Goal: Information Seeking & Learning: Learn about a topic

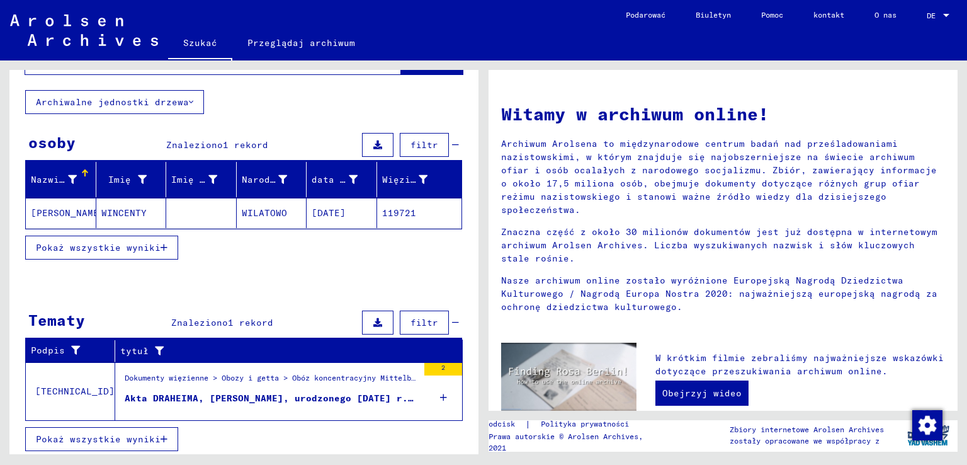
scroll to position [71, 0]
click at [259, 393] on font "Akta DRAHEIMA, [PERSON_NAME], urodzonego [DATE] r. w [GEOGRAPHIC_DATA]" at bounding box center [323, 397] width 397 height 11
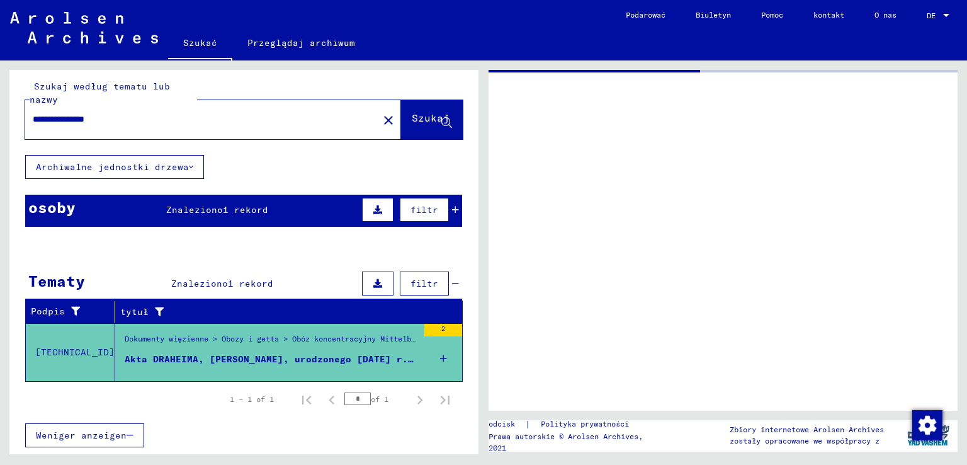
scroll to position [3, 0]
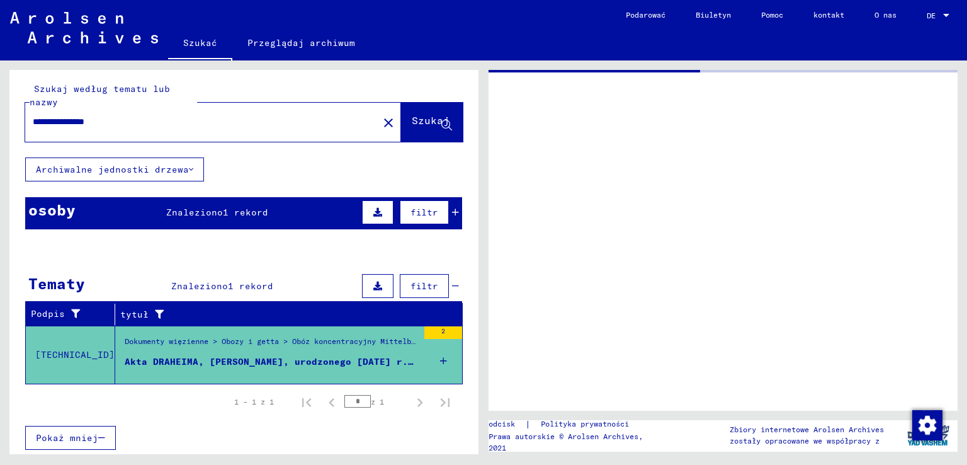
click at [165, 336] on font "Dokumenty więzienne > Obozy i getta > Obóz koncentracyjny Mittelbau (Dora) > Ob…" at bounding box center [671, 340] width 1093 height 9
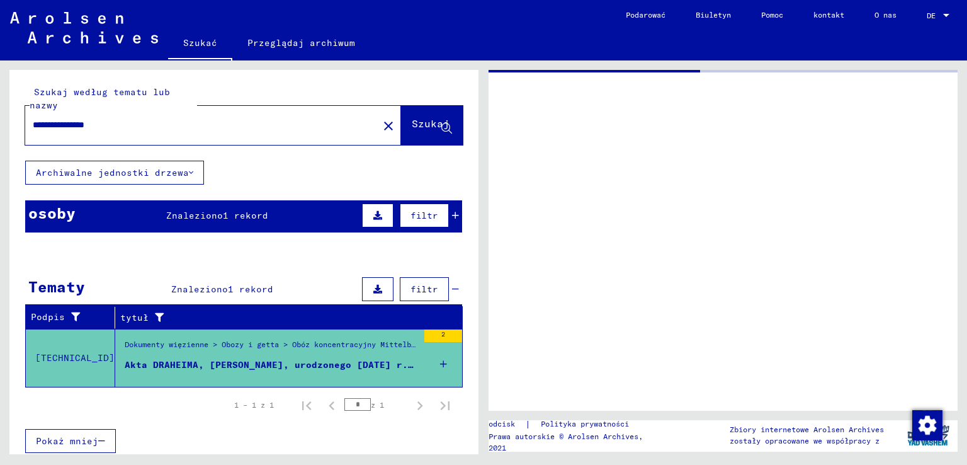
scroll to position [0, 0]
click at [223, 217] on font "1 rekord" at bounding box center [245, 215] width 45 height 11
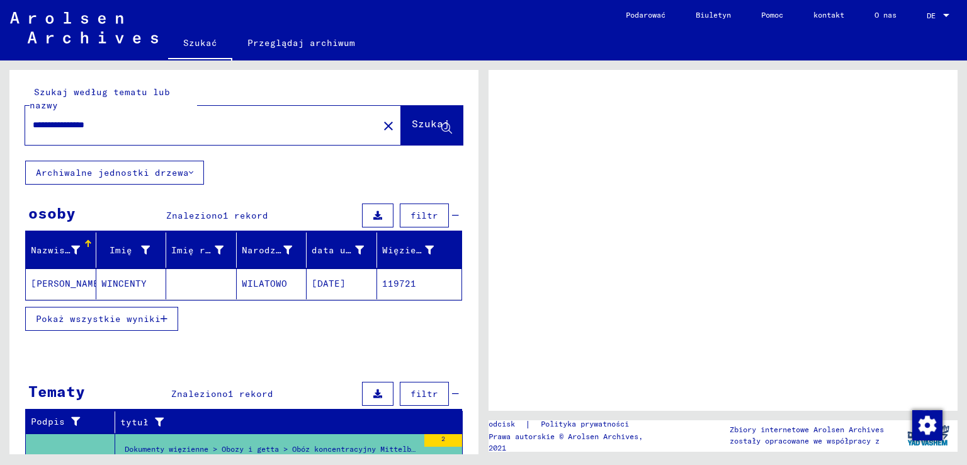
click at [153, 315] on font "Pokaż wszystkie wyniki" at bounding box center [98, 318] width 125 height 11
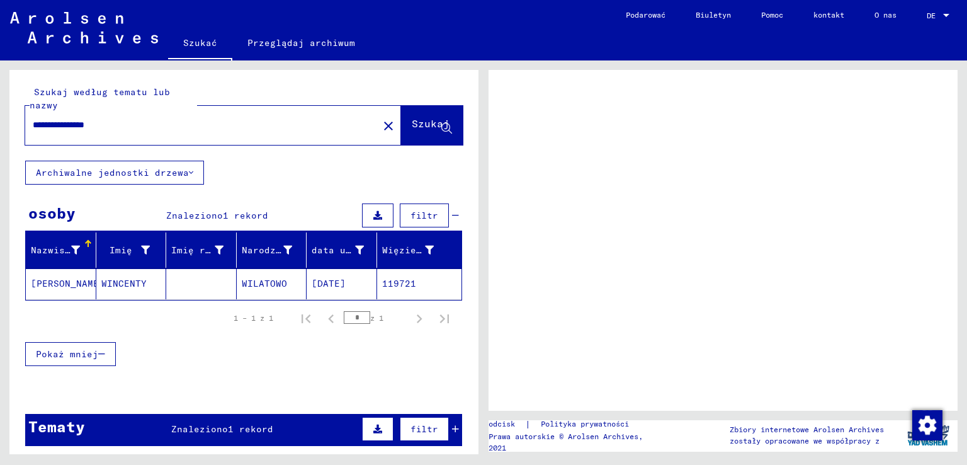
click at [181, 171] on font "Archiwalne jednostki drzewa" at bounding box center [112, 172] width 153 height 11
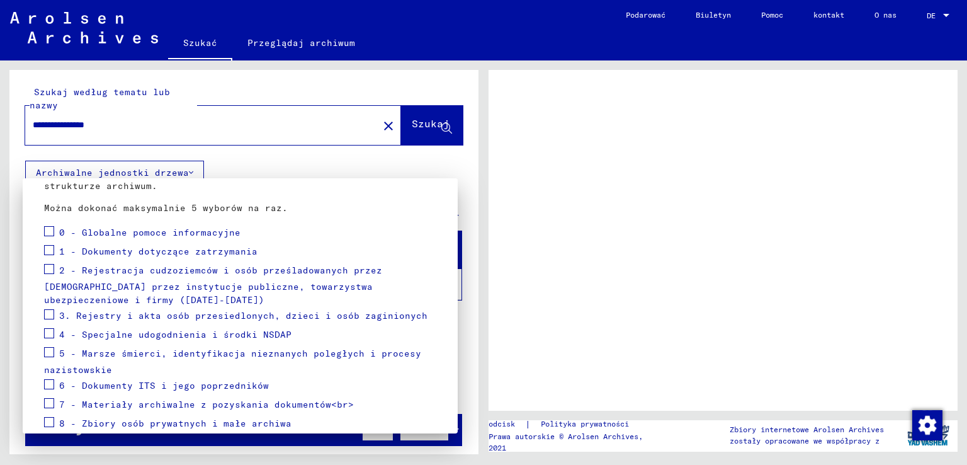
scroll to position [126, 0]
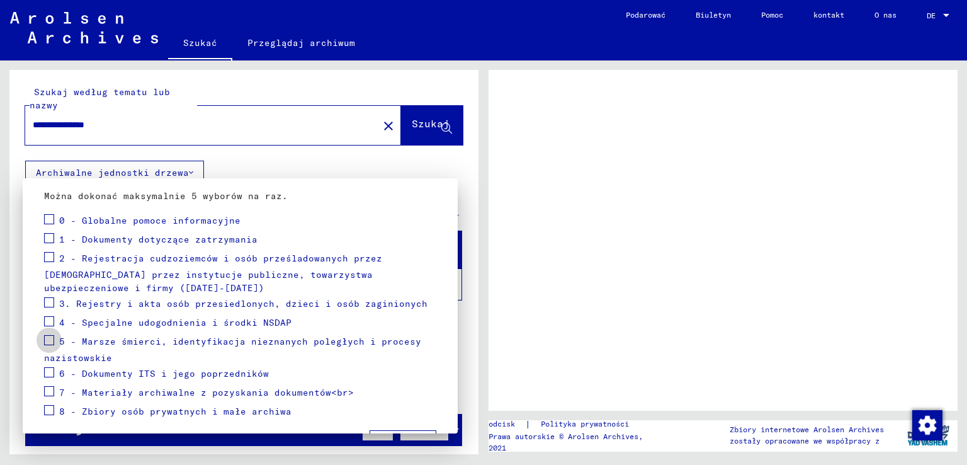
click at [50, 340] on span at bounding box center [49, 340] width 10 height 10
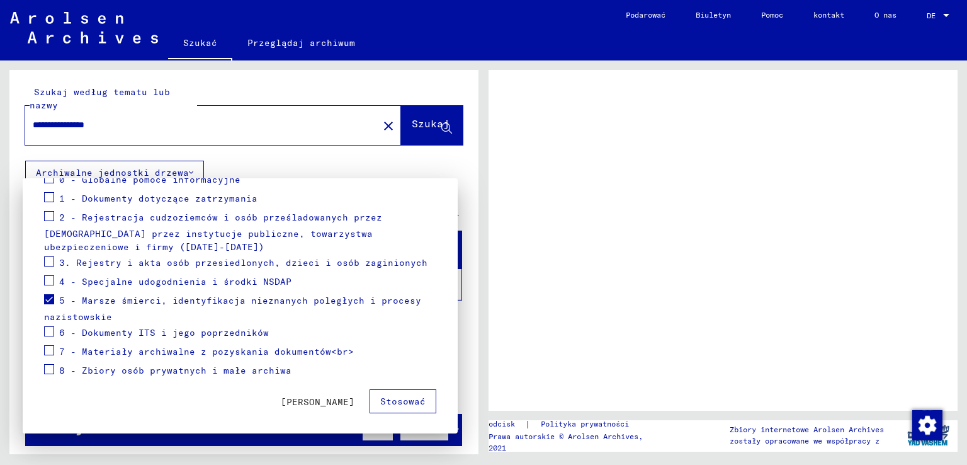
scroll to position [167, 0]
click at [399, 397] on font "Stosować" at bounding box center [402, 400] width 45 height 11
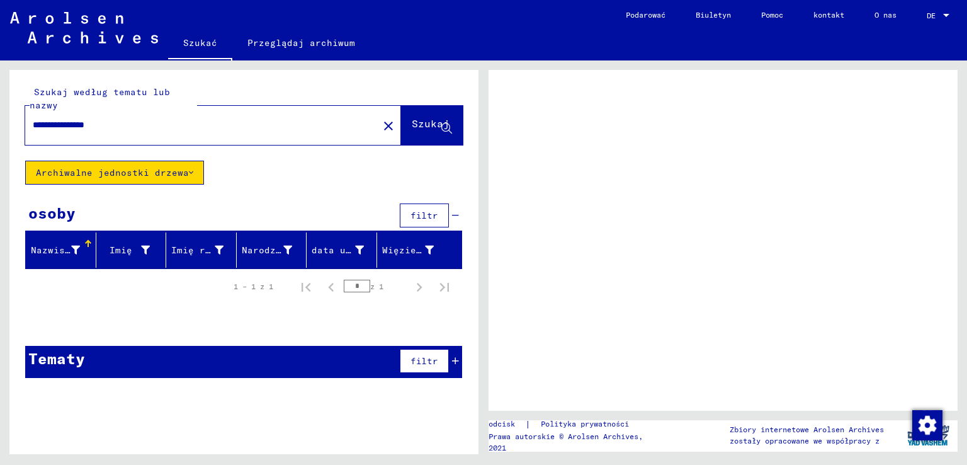
click at [417, 127] on font "Szukaj" at bounding box center [431, 123] width 38 height 13
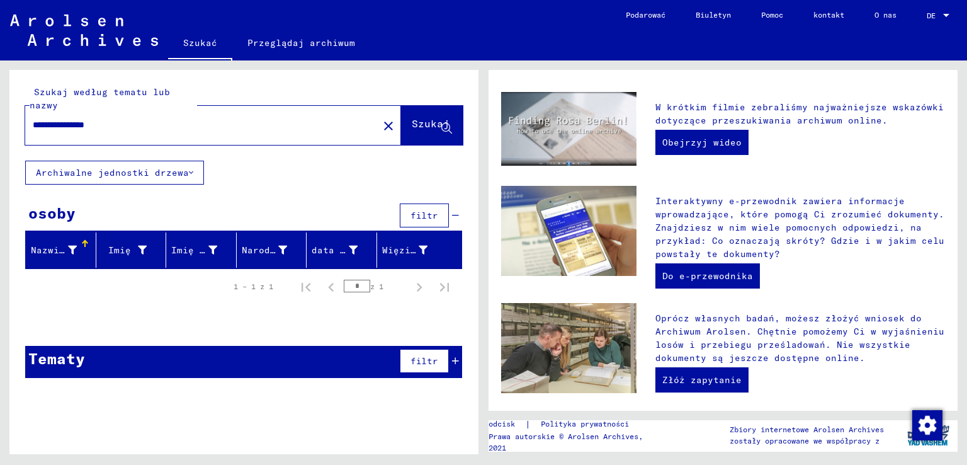
scroll to position [252, 0]
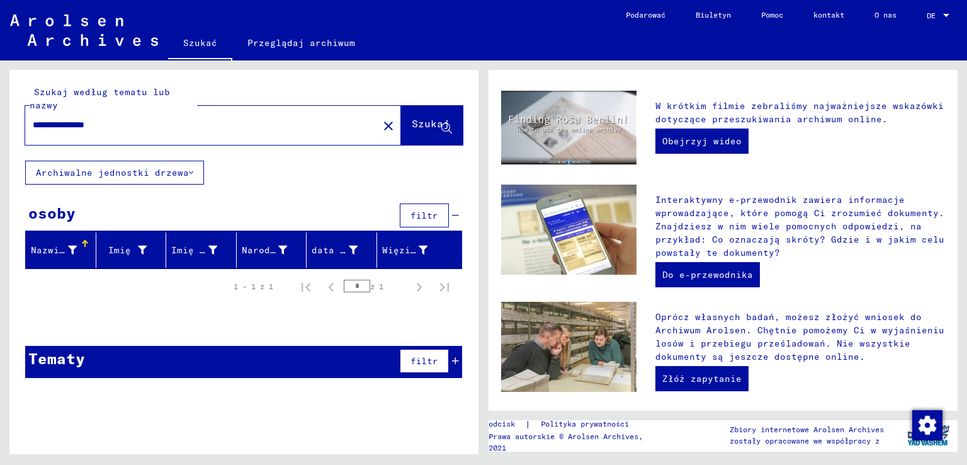
click at [179, 169] on font "Archiwalne jednostki drzewa" at bounding box center [112, 172] width 153 height 11
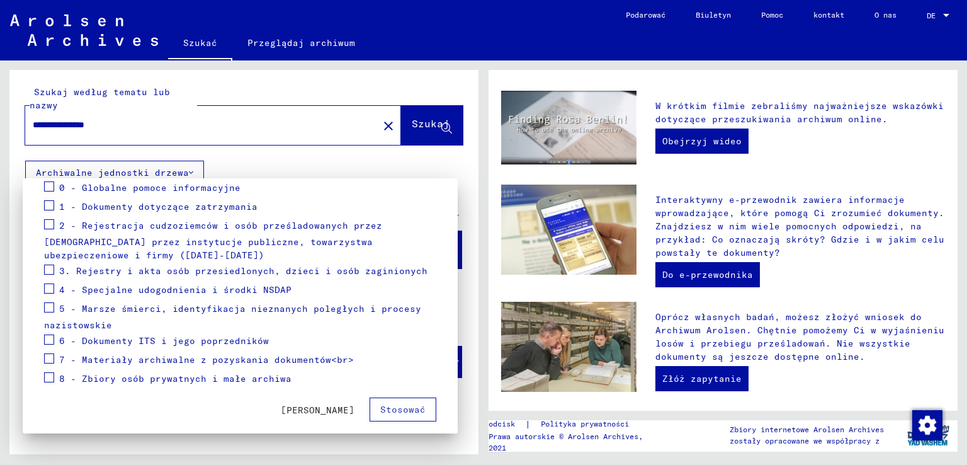
scroll to position [167, 0]
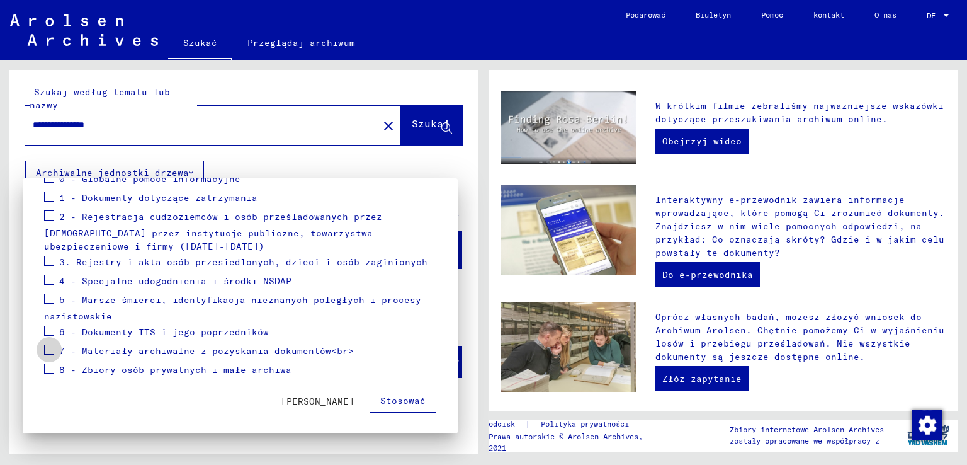
click at [51, 345] on span at bounding box center [49, 349] width 10 height 10
click at [391, 400] on font "Stosować" at bounding box center [402, 400] width 45 height 11
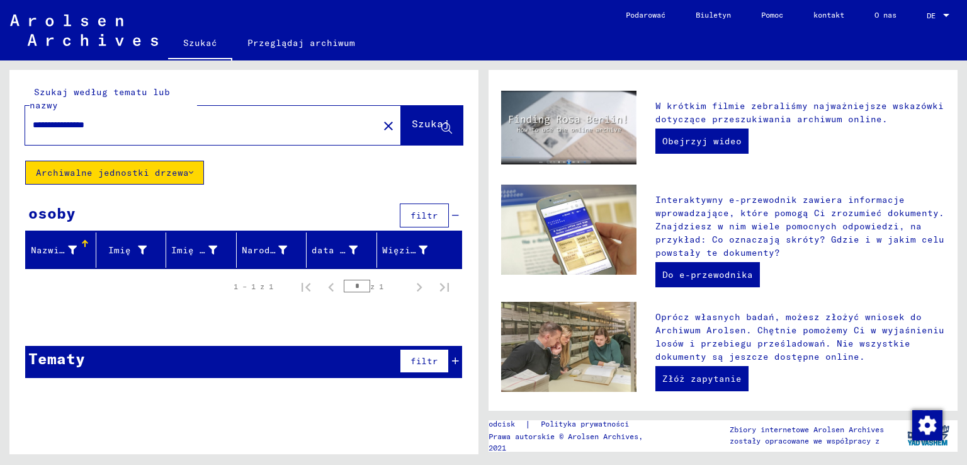
click at [416, 117] on font "Szukaj" at bounding box center [431, 123] width 38 height 13
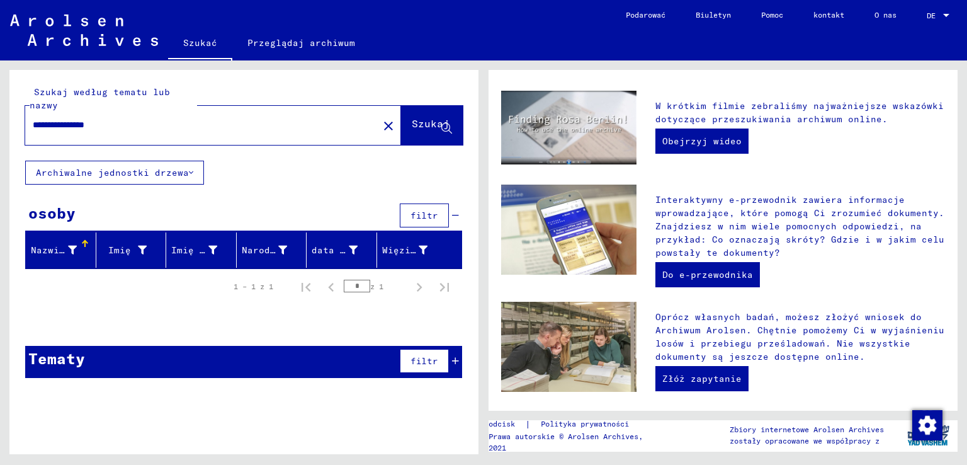
click at [179, 169] on font "Archiwalne jednostki drzewa" at bounding box center [112, 172] width 153 height 11
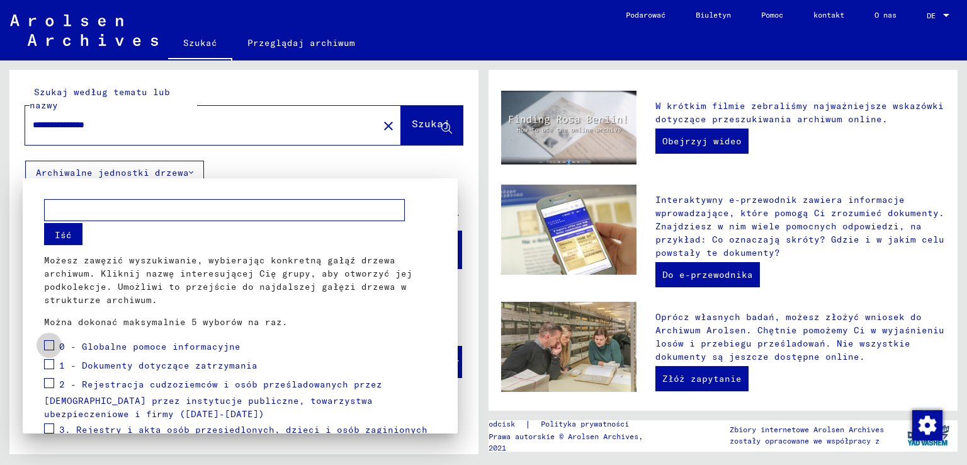
click at [48, 348] on span at bounding box center [49, 345] width 10 height 10
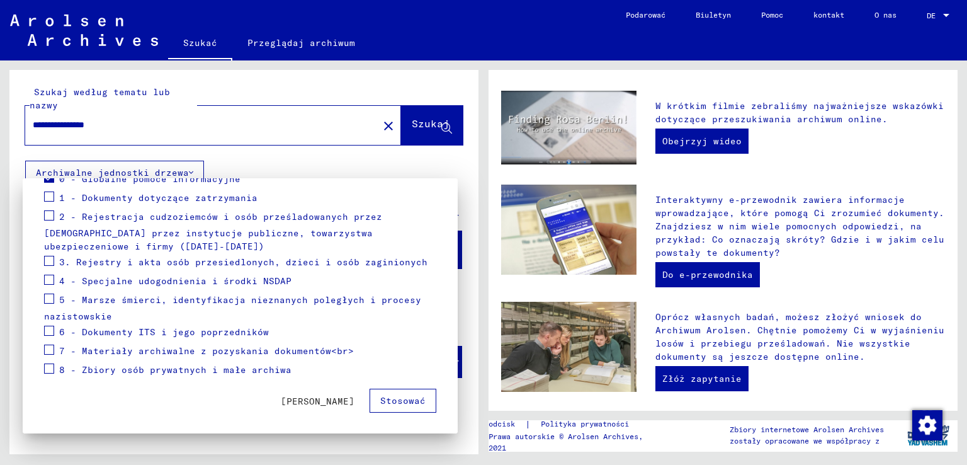
click at [398, 402] on font "Stosować" at bounding box center [402, 400] width 45 height 11
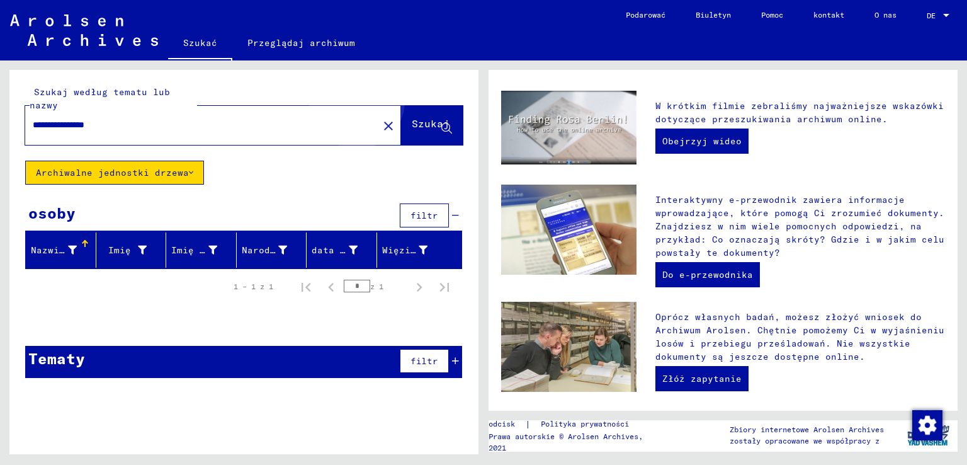
click at [412, 117] on font "Szukaj" at bounding box center [431, 123] width 38 height 13
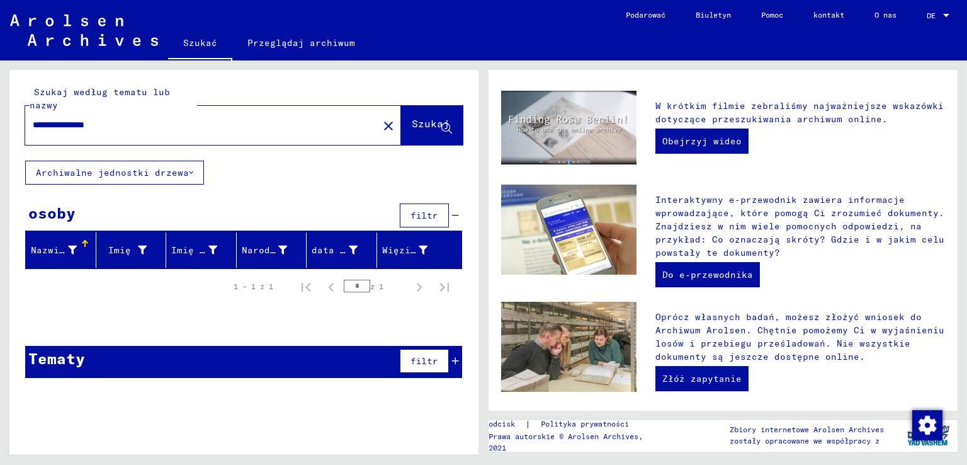
click at [131, 173] on font "Archiwalne jednostki drzewa" at bounding box center [112, 172] width 153 height 11
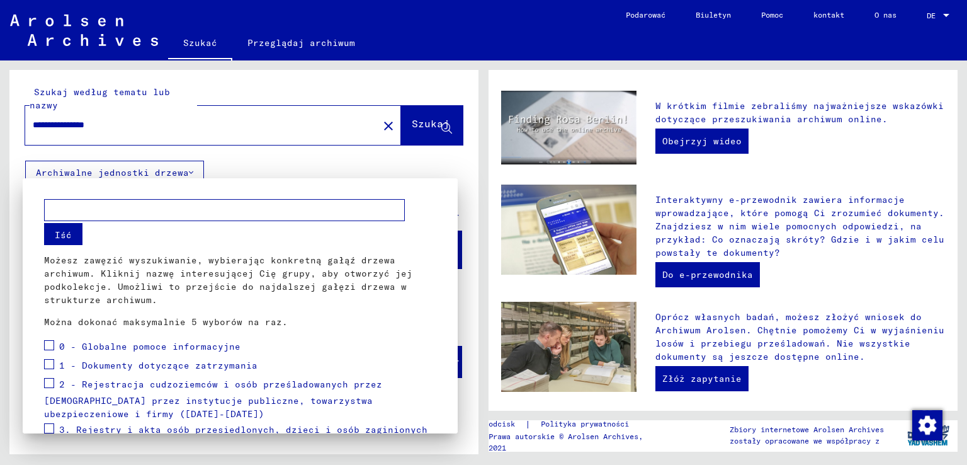
click at [48, 363] on span at bounding box center [49, 364] width 10 height 10
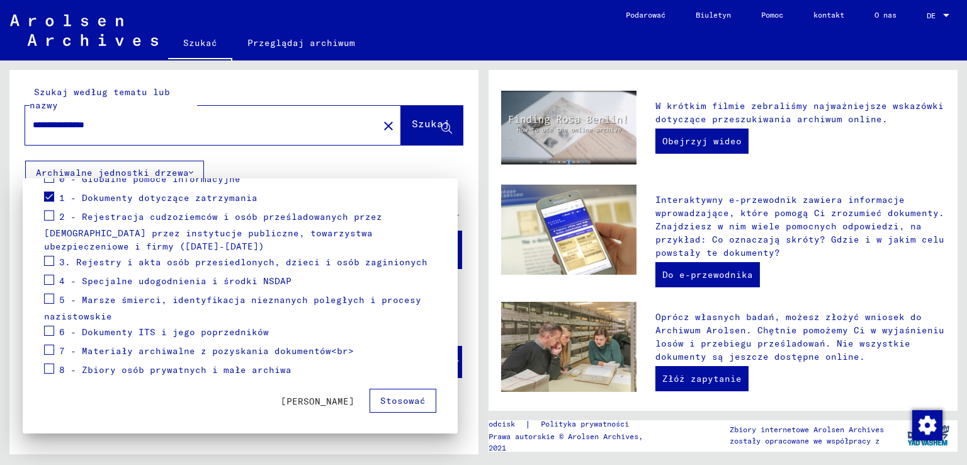
click at [381, 395] on font "Stosować" at bounding box center [402, 400] width 45 height 11
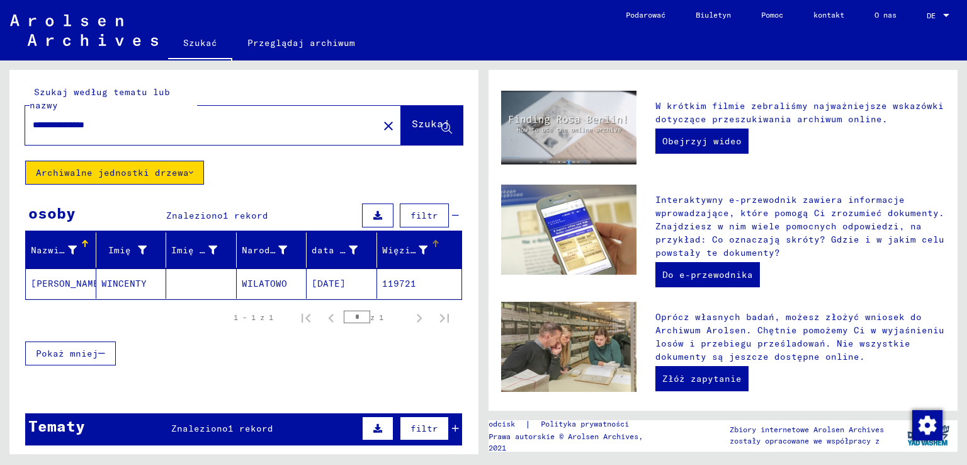
click at [390, 251] on font "Więzień nr" at bounding box center [410, 249] width 57 height 11
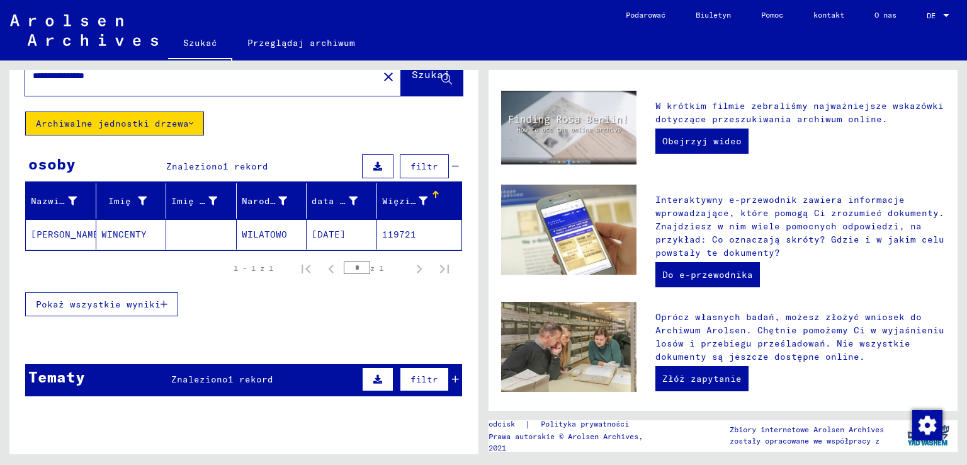
scroll to position [0, 0]
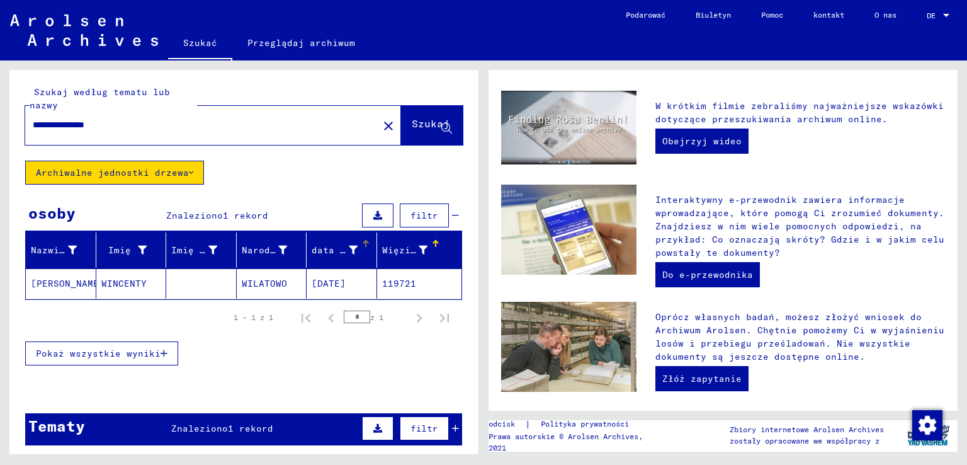
click at [332, 252] on font "data urodzenia" at bounding box center [351, 249] width 79 height 11
click at [161, 349] on icon "button" at bounding box center [164, 353] width 7 height 9
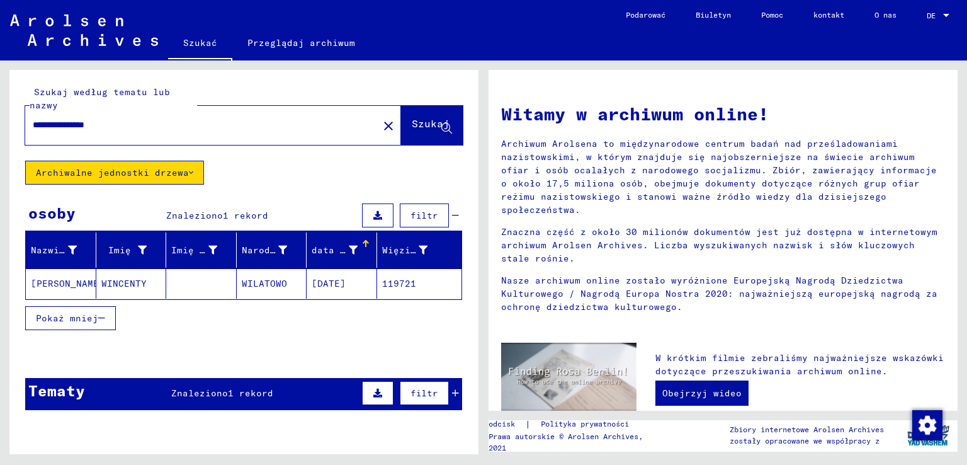
click at [286, 41] on font "Przeglądaj archiwum" at bounding box center [301, 42] width 108 height 11
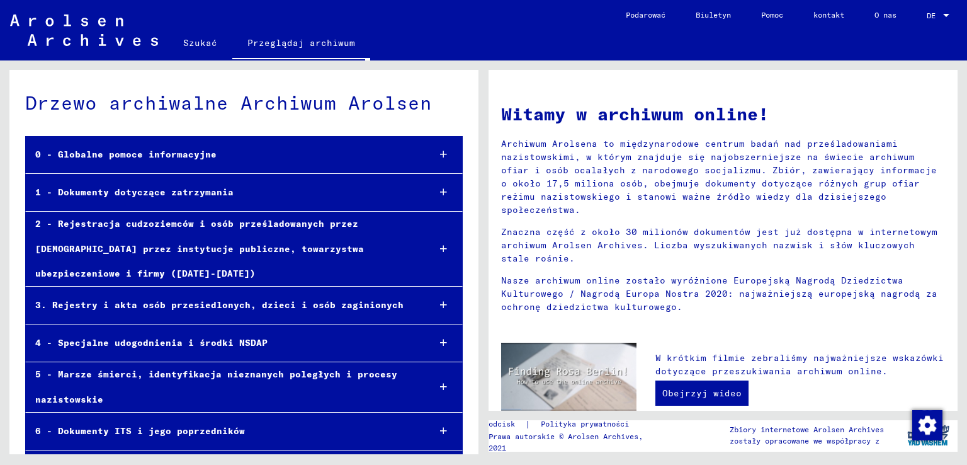
click at [440, 302] on icon at bounding box center [443, 304] width 7 height 9
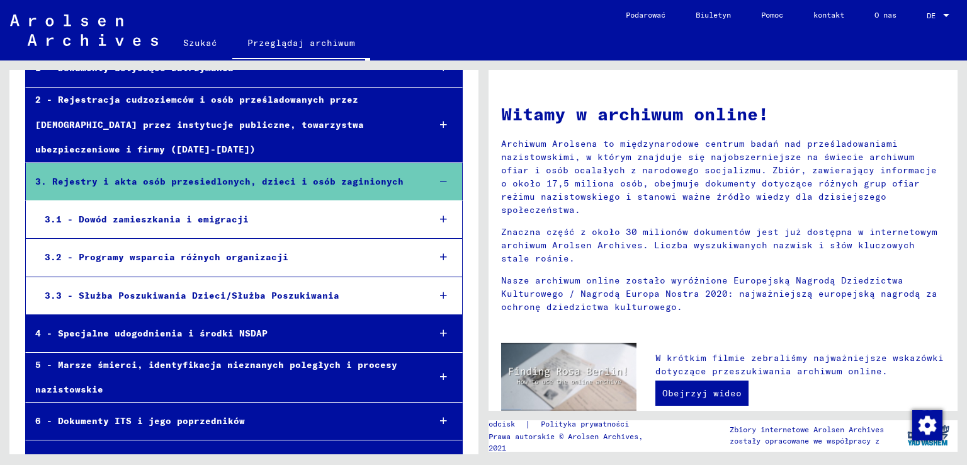
scroll to position [126, 0]
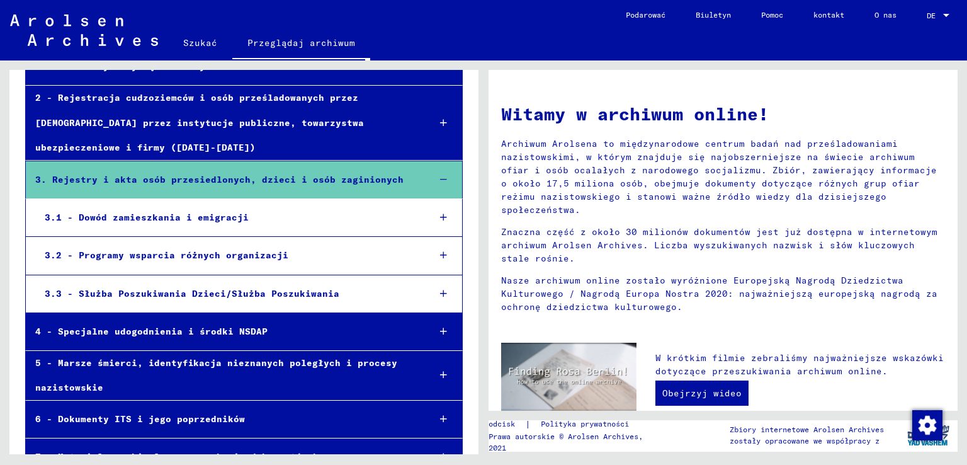
click at [440, 330] on icon at bounding box center [443, 331] width 7 height 9
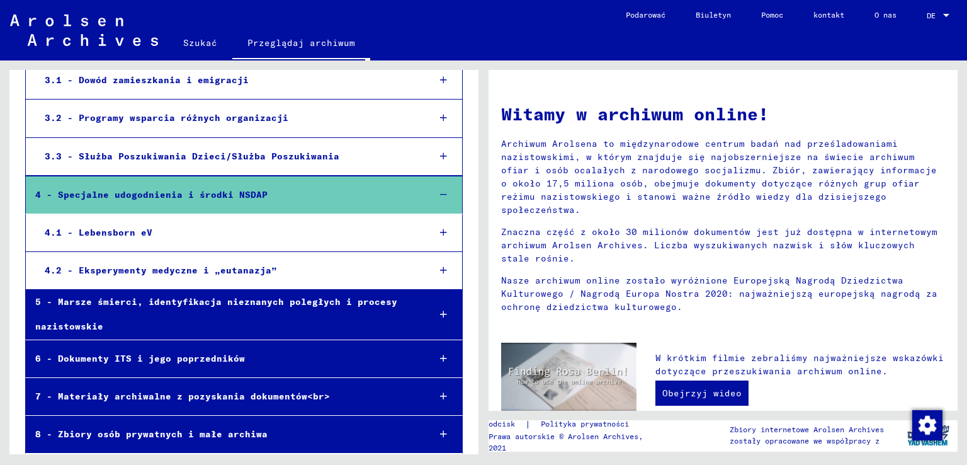
scroll to position [266, 0]
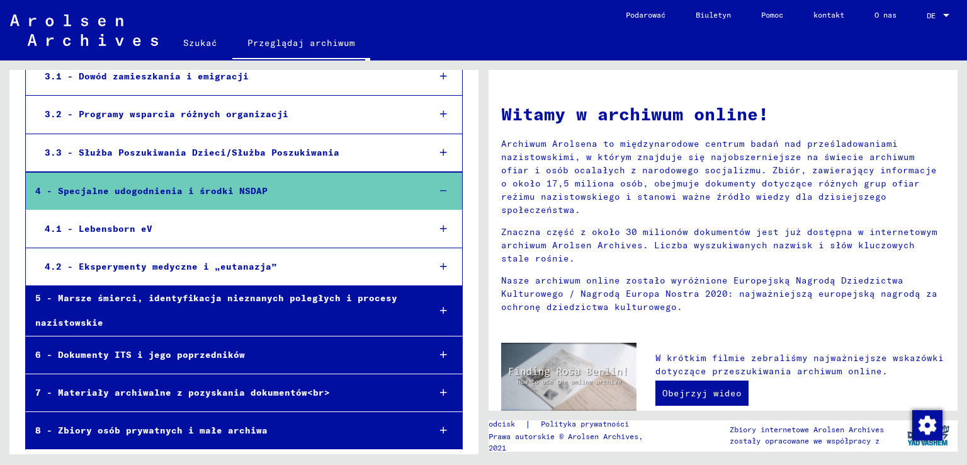
click at [440, 429] on icon at bounding box center [443, 430] width 7 height 9
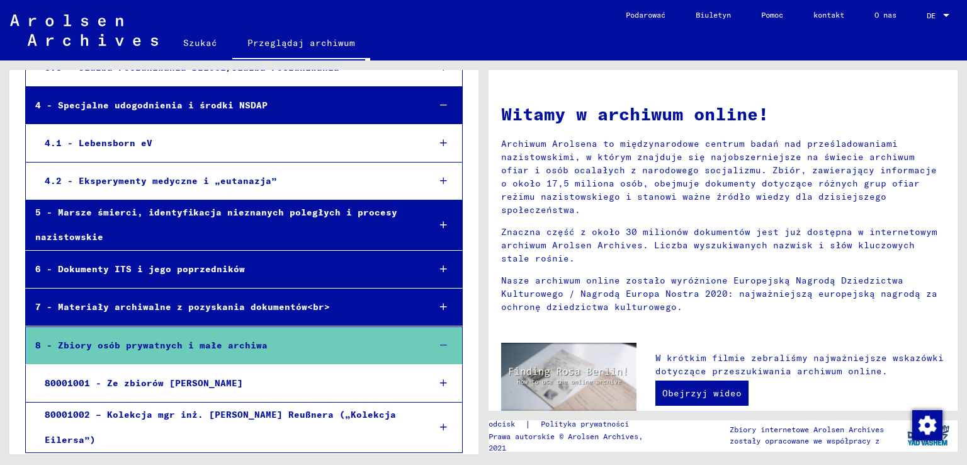
scroll to position [354, 0]
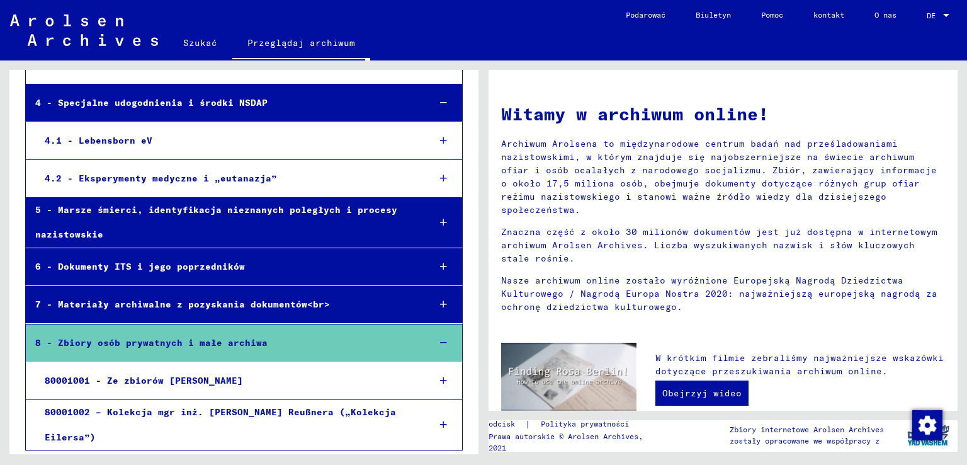
click at [440, 300] on icon at bounding box center [443, 304] width 7 height 9
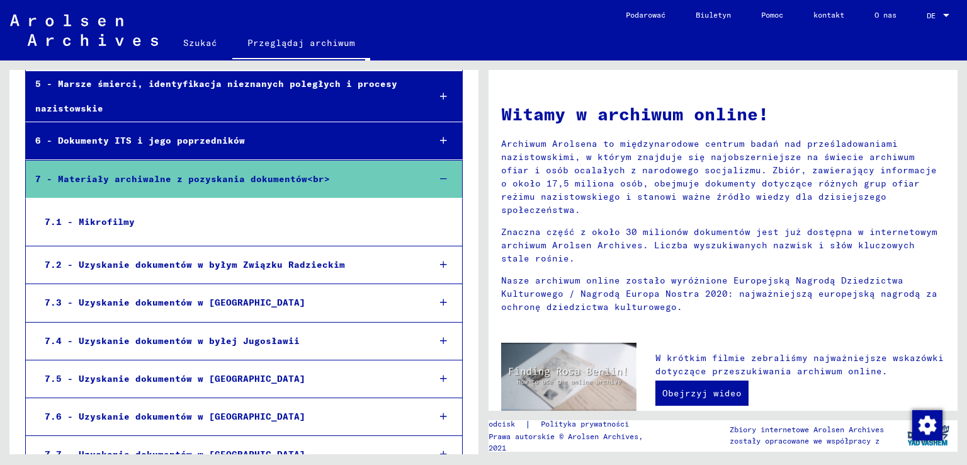
scroll to position [543, 0]
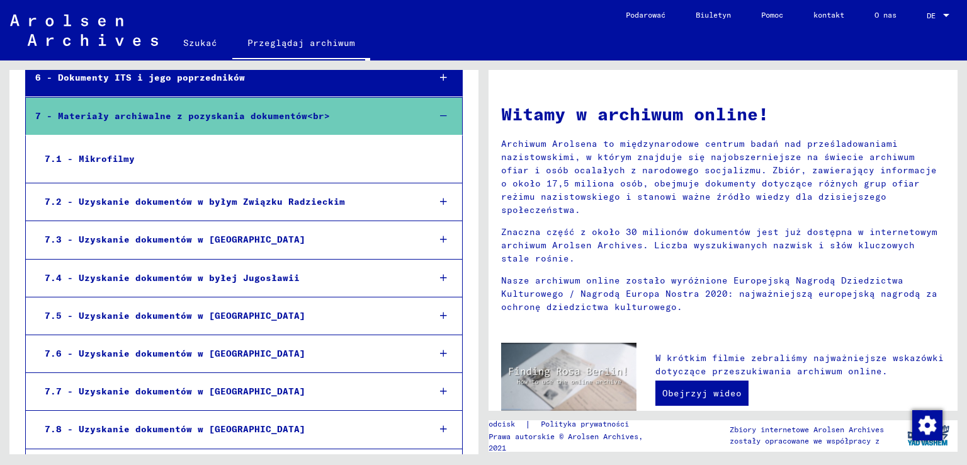
click at [244, 310] on font "7.5 - Uzyskanie dokumentów w [GEOGRAPHIC_DATA]" at bounding box center [175, 315] width 261 height 11
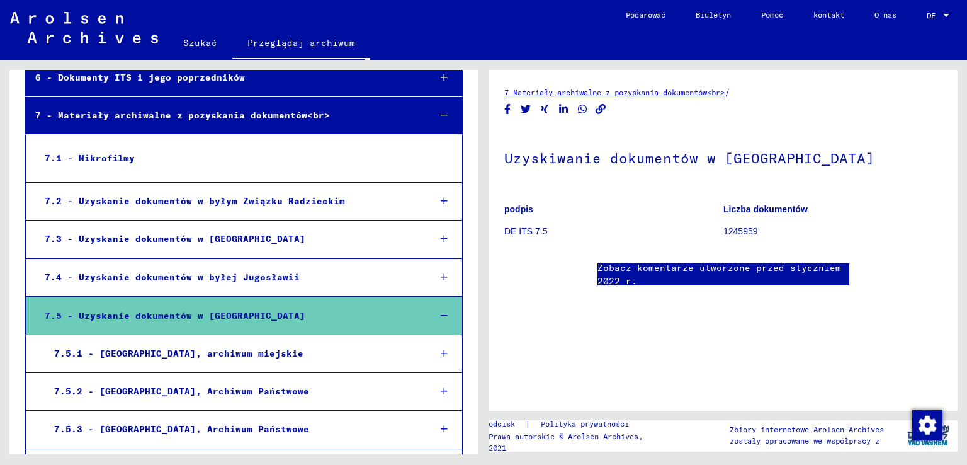
click at [524, 212] on font "podpis" at bounding box center [518, 209] width 29 height 10
click at [528, 229] on font "DE ITS 7.5" at bounding box center [525, 231] width 43 height 10
click at [691, 274] on link "Zobacz komentarze utworzone przed styczniem 2022 r." at bounding box center [724, 274] width 252 height 26
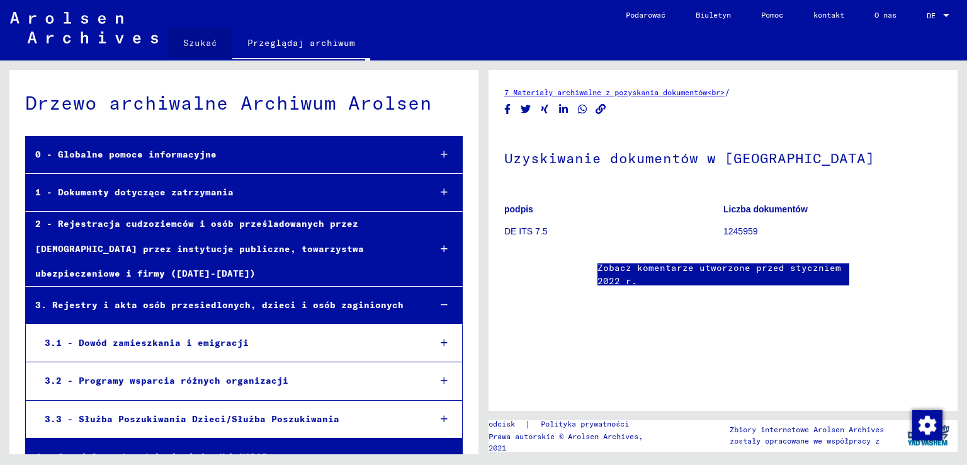
click at [197, 43] on font "Szukać" at bounding box center [200, 42] width 34 height 11
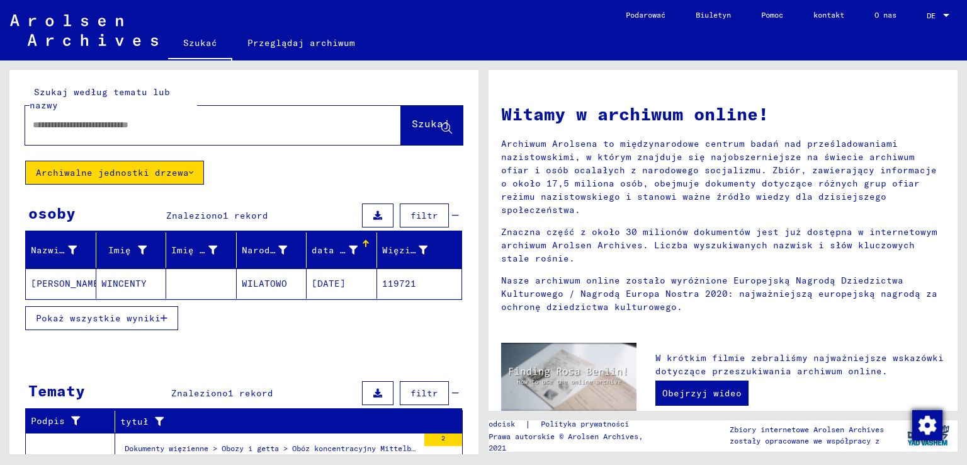
click at [931, 426] on img "button" at bounding box center [927, 425] width 30 height 30
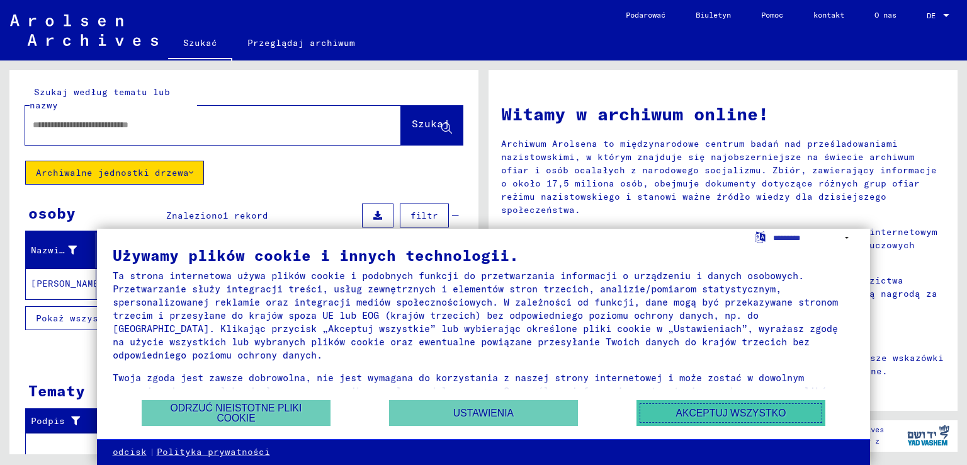
click at [766, 407] on font "Akceptuj wszystko" at bounding box center [731, 412] width 110 height 11
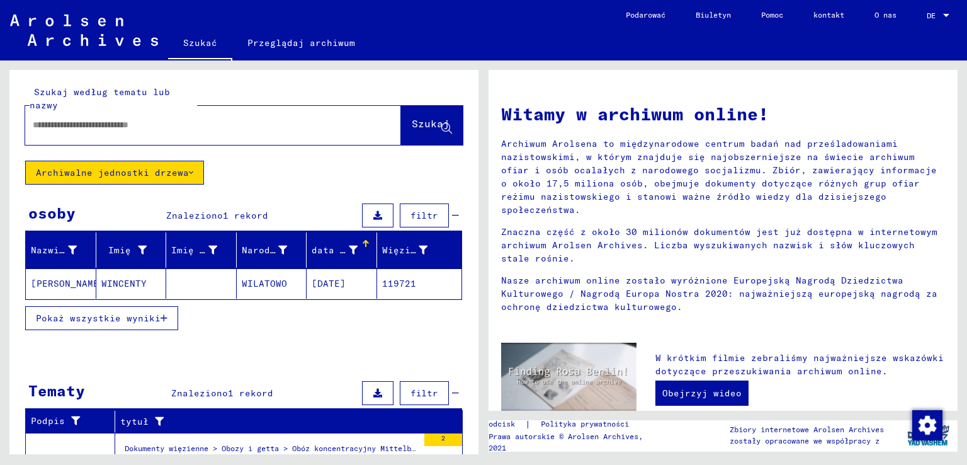
click at [154, 312] on font "Pokaż wszystkie wyniki" at bounding box center [98, 317] width 125 height 11
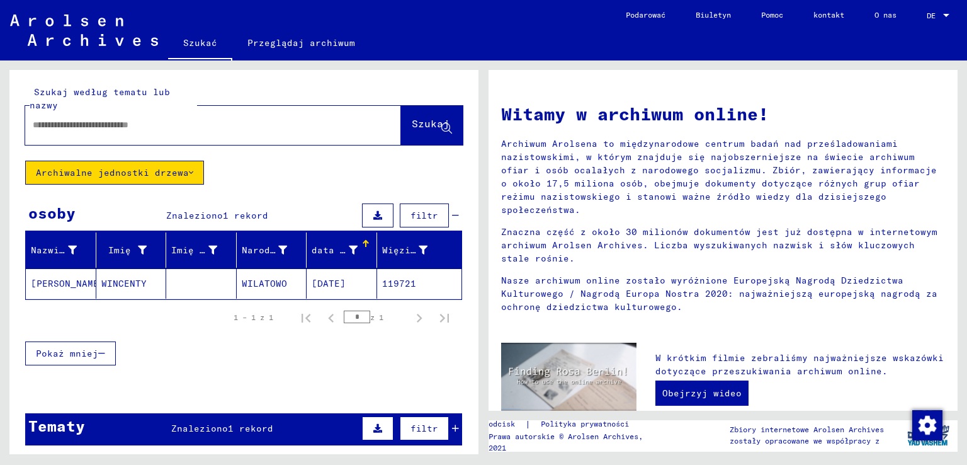
click at [62, 278] on font "[PERSON_NAME]" at bounding box center [68, 283] width 74 height 11
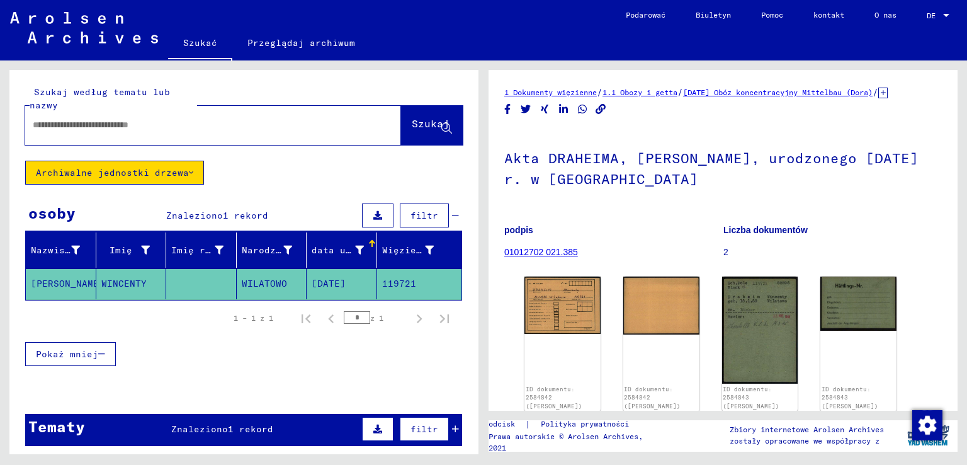
click at [853, 93] on font "[DATE] Obóz koncentracyjny Mittelbau (Dora)" at bounding box center [778, 92] width 190 height 9
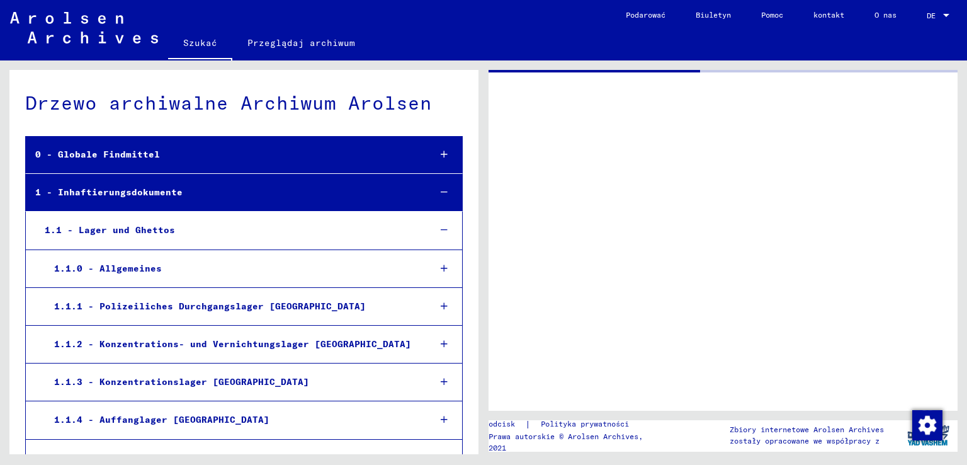
scroll to position [1046, 0]
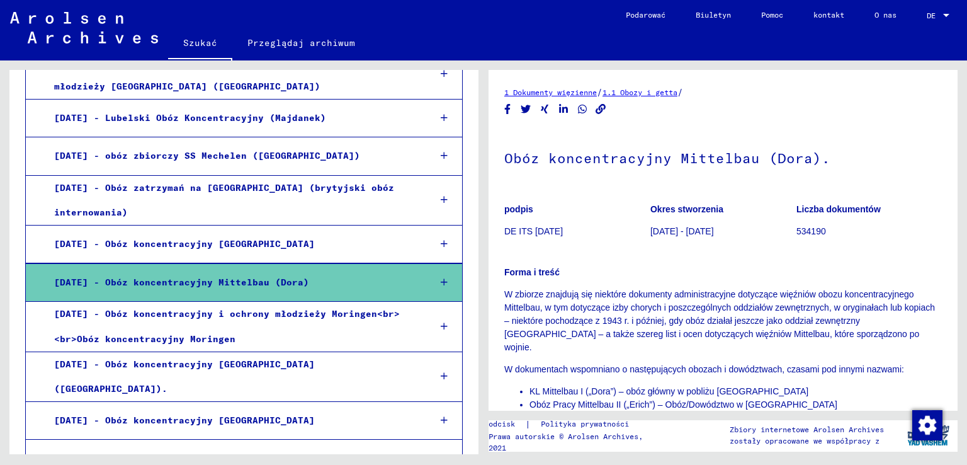
click at [426, 278] on div at bounding box center [444, 282] width 37 height 37
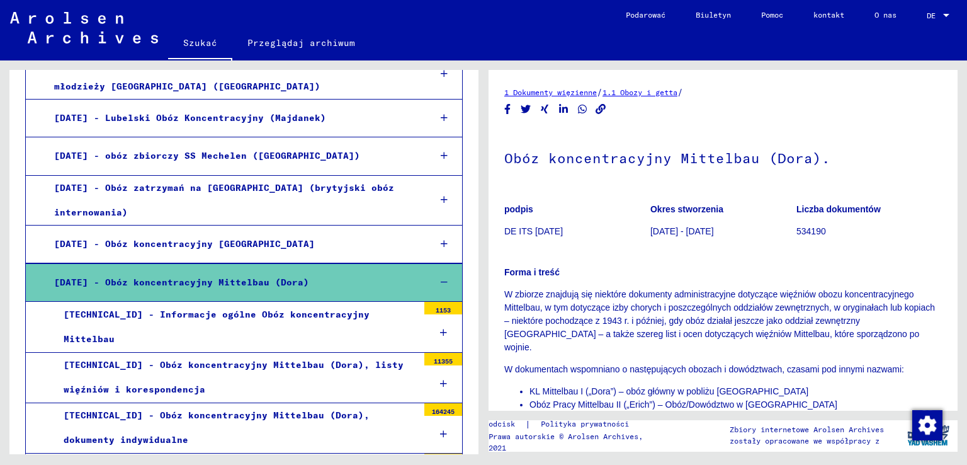
click at [259, 361] on font "[TECHNICAL_ID] - Obóz koncentracyjny Mittelbau (Dora), listy więźniów i korespo…" at bounding box center [234, 377] width 340 height 36
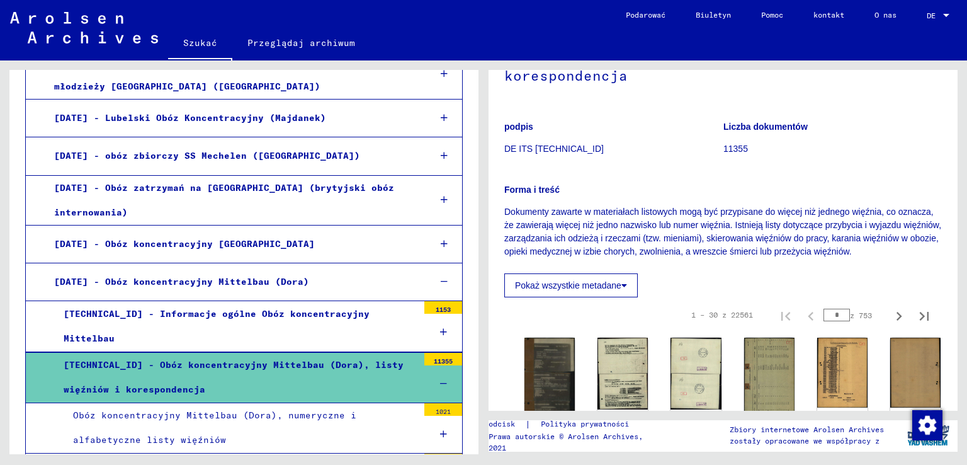
scroll to position [126, 0]
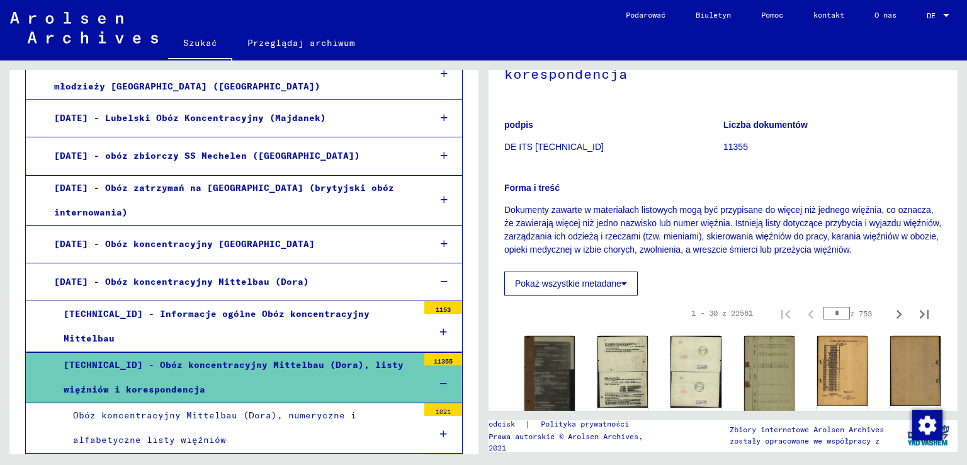
click at [623, 279] on icon at bounding box center [624, 283] width 6 height 9
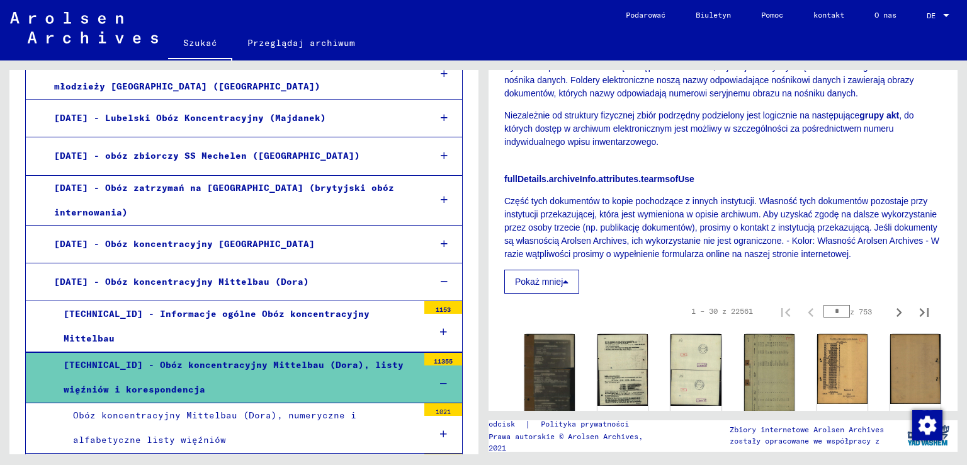
scroll to position [756, 0]
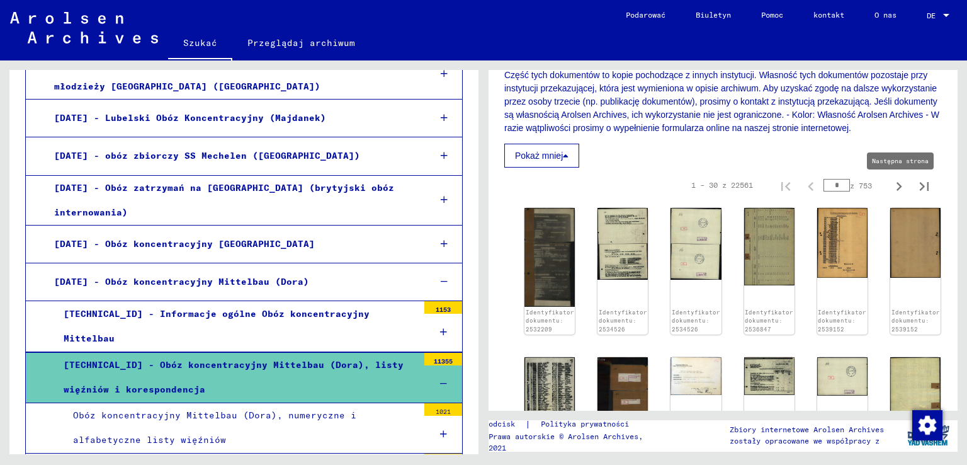
click at [897, 190] on icon "Następna strona" at bounding box center [900, 186] width 6 height 9
type input "*"
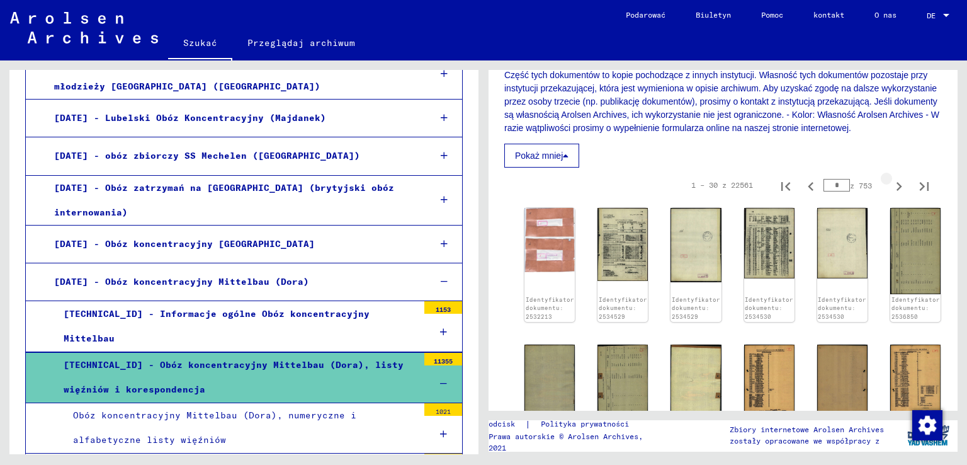
click at [897, 190] on icon "Następna strona" at bounding box center [900, 186] width 6 height 9
type input "*"
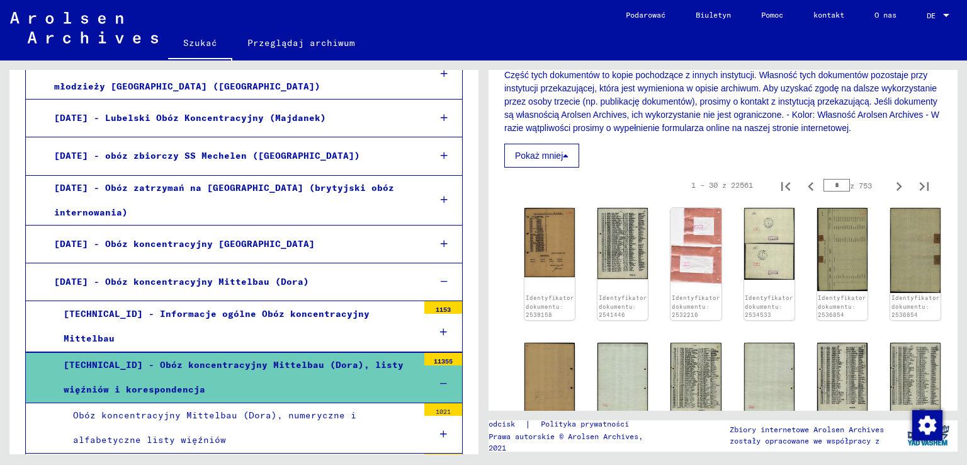
click at [897, 190] on icon "Następna strona" at bounding box center [900, 186] width 6 height 9
type input "*"
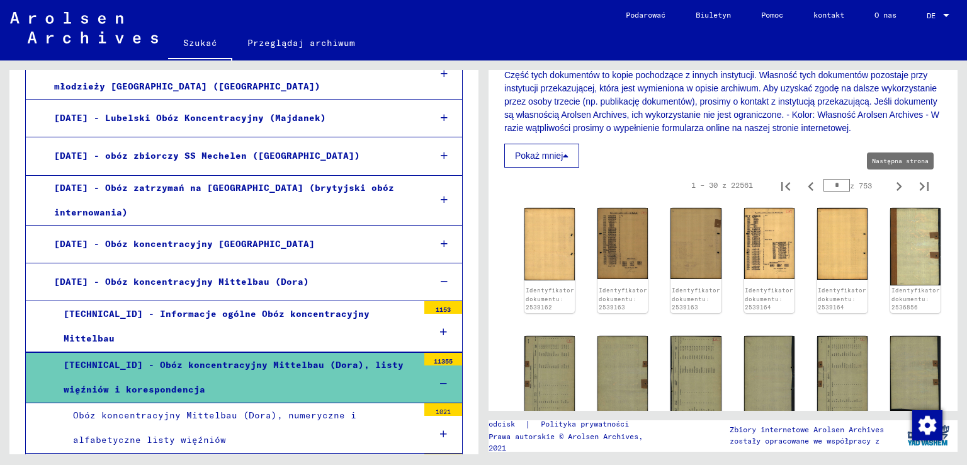
click at [890, 190] on icon "Następna strona" at bounding box center [899, 187] width 18 height 18
type input "*"
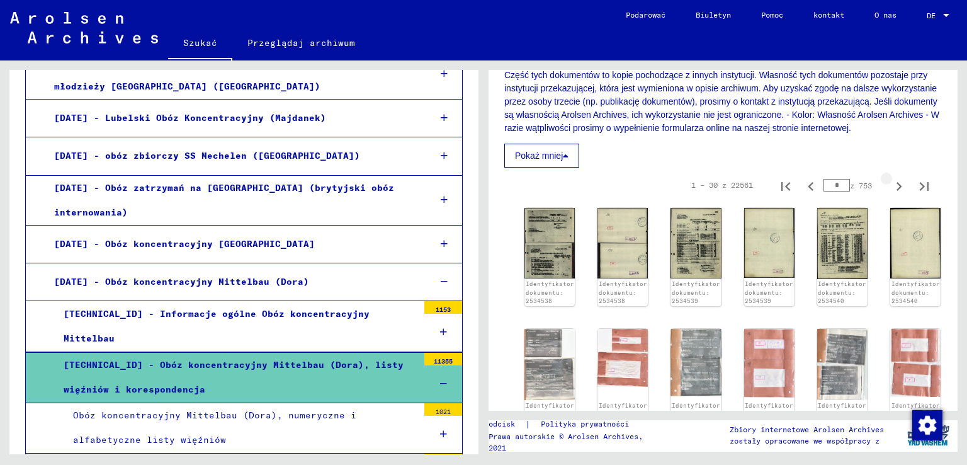
click at [890, 190] on icon "Następna strona" at bounding box center [899, 187] width 18 height 18
type input "*"
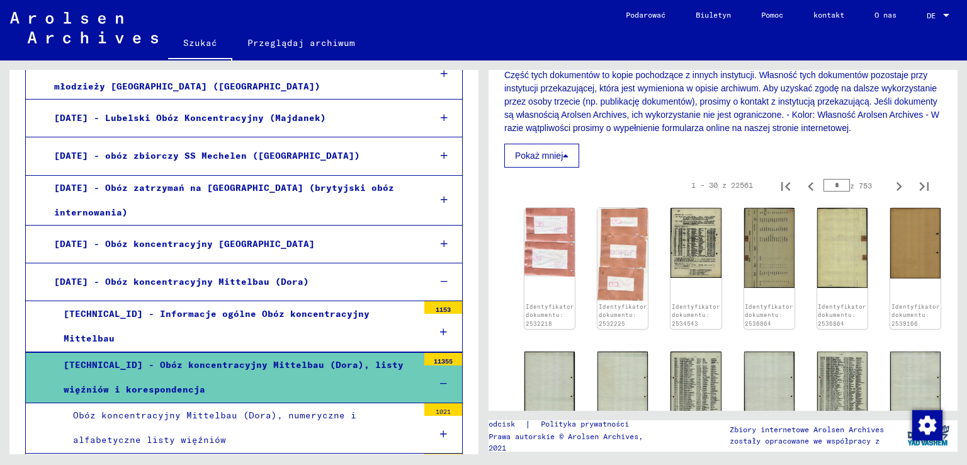
click at [890, 190] on icon "Następna strona" at bounding box center [899, 187] width 18 height 18
type input "*"
click at [890, 190] on icon "Następna strona" at bounding box center [899, 187] width 18 height 18
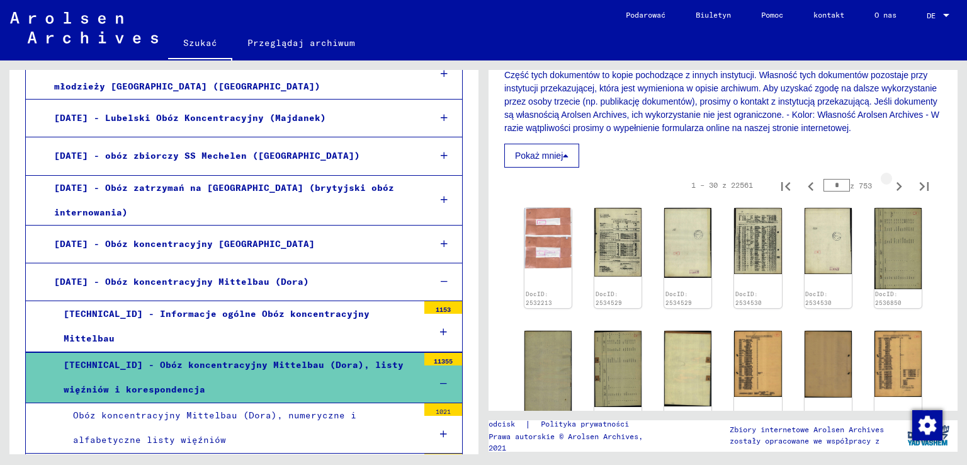
type input "*"
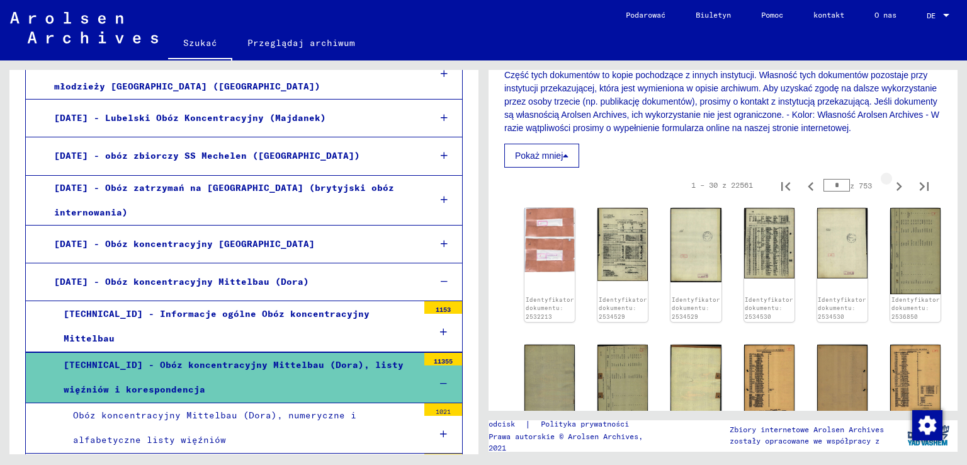
click at [890, 190] on icon "Następna strona" at bounding box center [899, 187] width 18 height 18
type input "*"
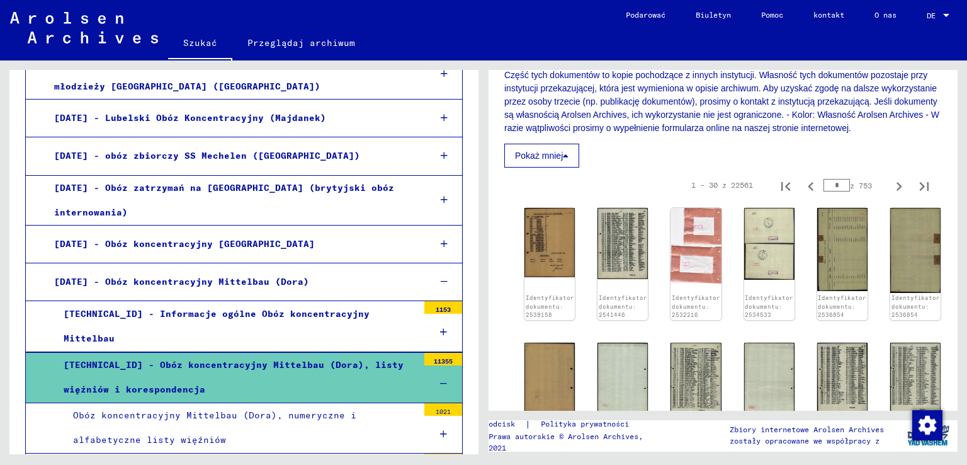
click at [890, 190] on icon "Następna strona" at bounding box center [899, 187] width 18 height 18
type input "**"
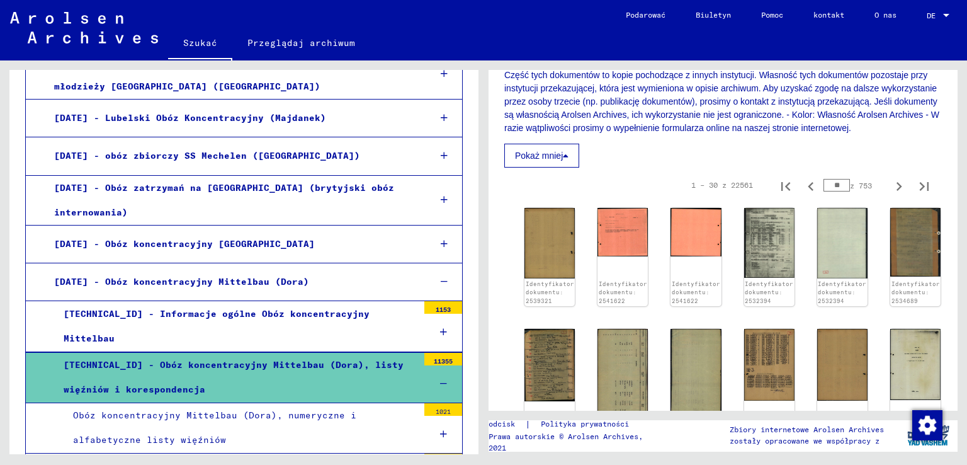
click at [890, 190] on icon "Następna strona" at bounding box center [899, 187] width 18 height 18
type input "**"
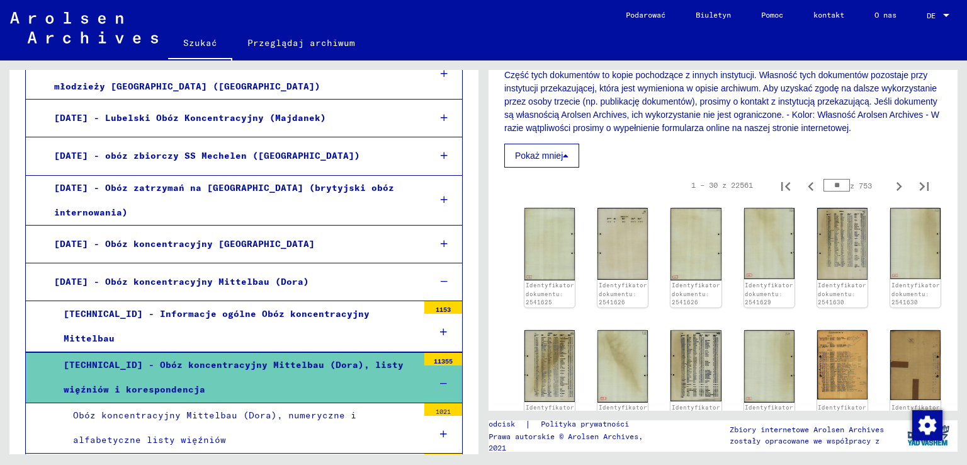
click at [890, 190] on icon "Następna strona" at bounding box center [899, 187] width 18 height 18
type input "**"
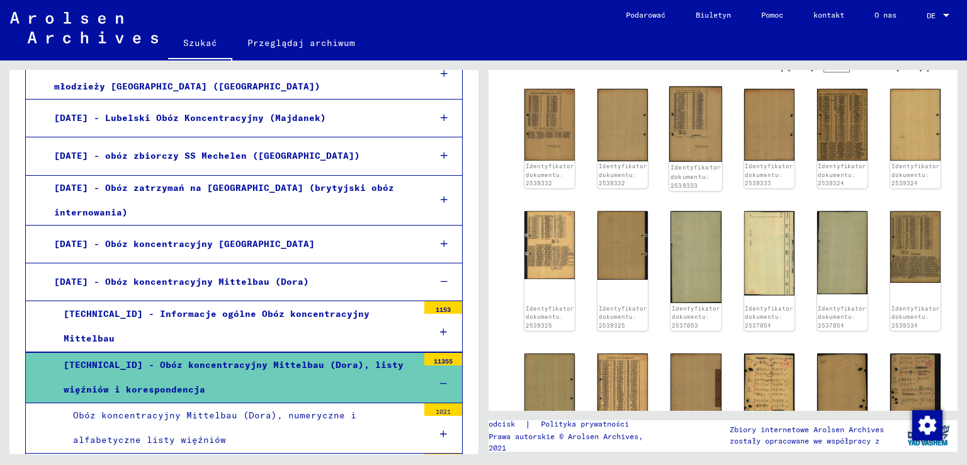
scroll to position [882, 0]
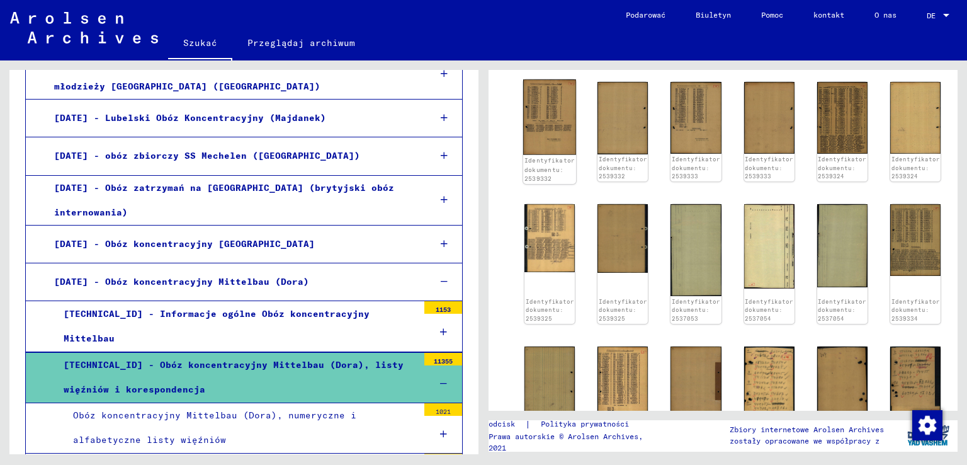
click at [549, 139] on img at bounding box center [549, 117] width 53 height 76
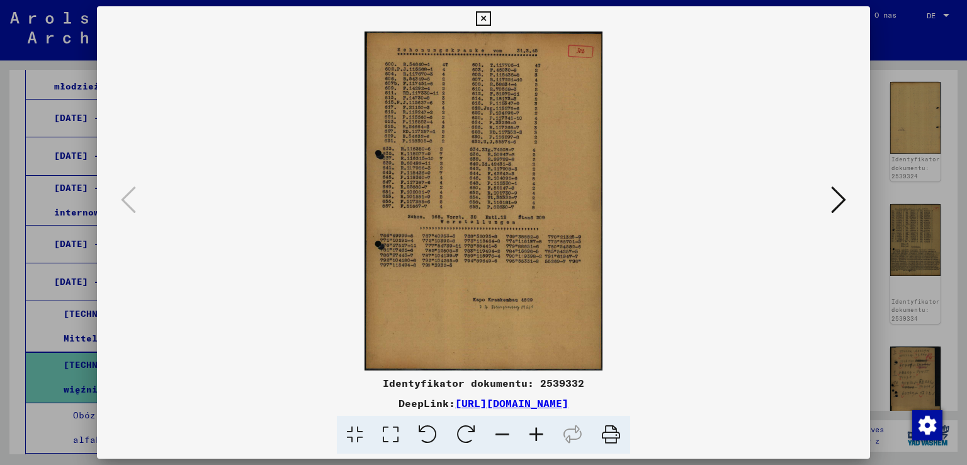
click at [484, 16] on icon at bounding box center [483, 18] width 14 height 15
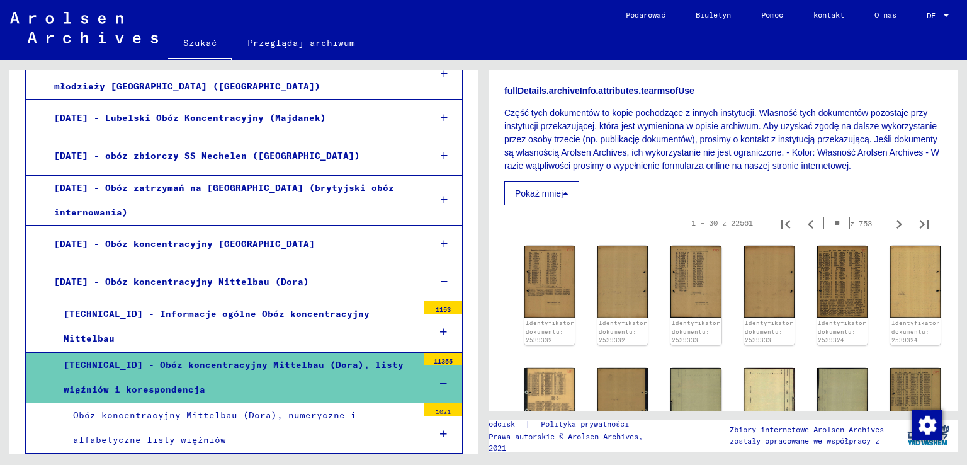
scroll to position [710, 0]
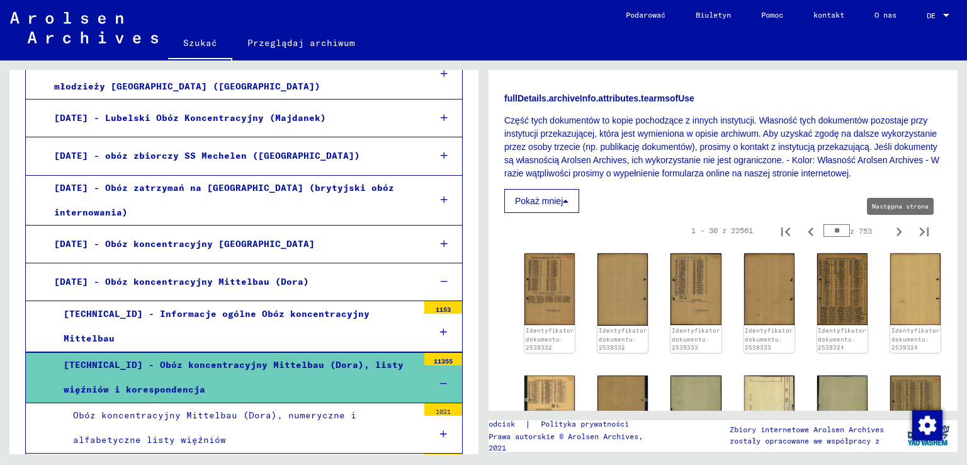
click at [891, 234] on icon "Następna strona" at bounding box center [899, 232] width 18 height 18
type input "**"
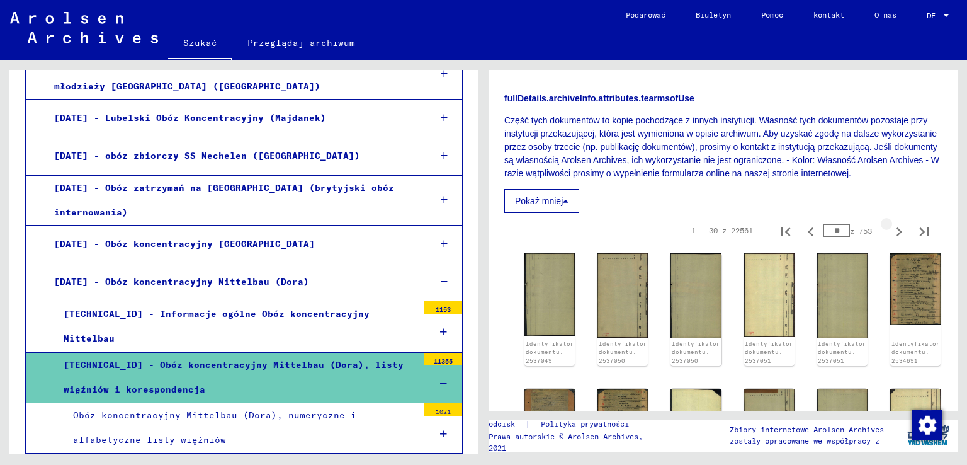
click at [897, 236] on icon "Następna strona" at bounding box center [900, 231] width 6 height 9
type input "**"
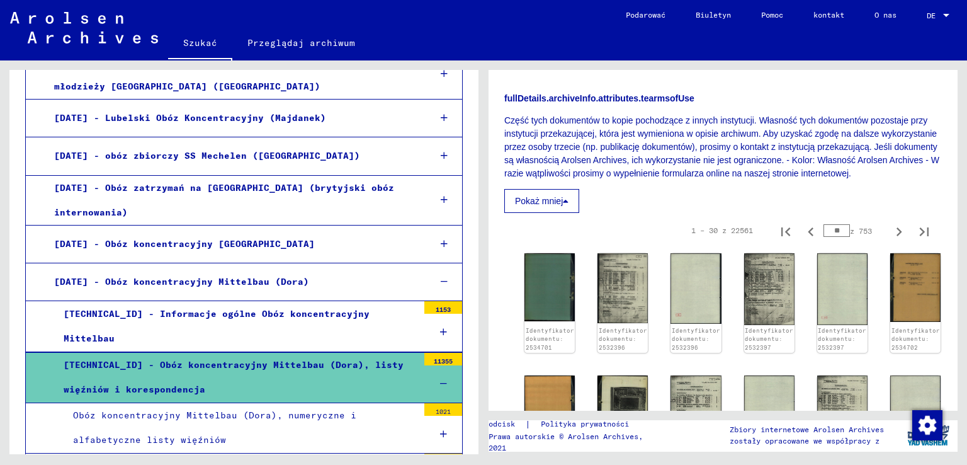
click at [897, 236] on icon "Następna strona" at bounding box center [900, 231] width 6 height 9
type input "**"
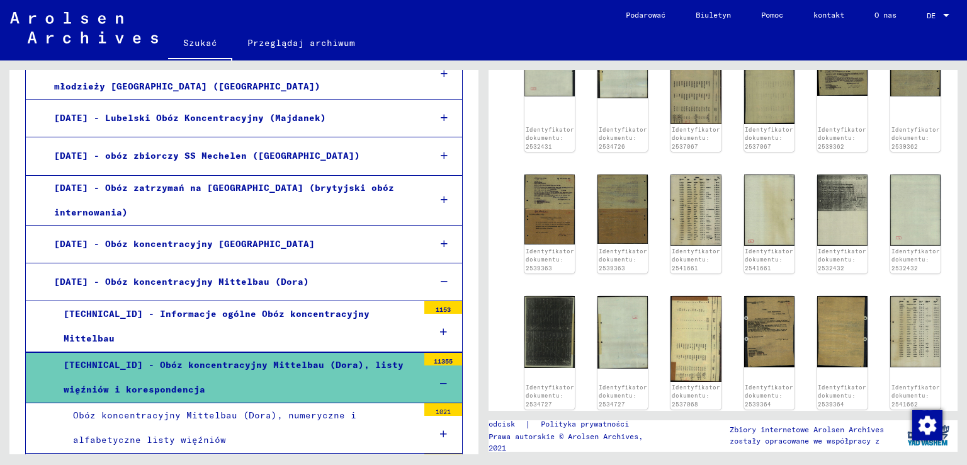
scroll to position [1088, 0]
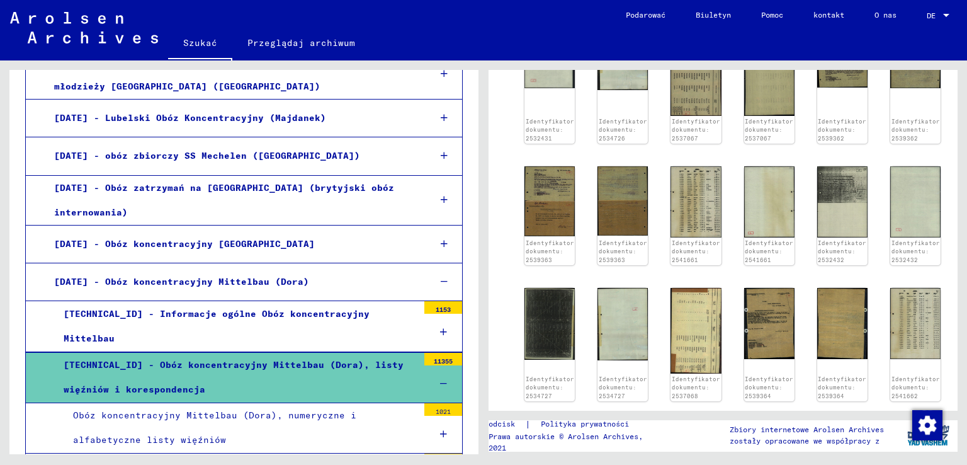
click at [270, 276] on font "[DATE] - Obóz koncentracyjny Mittelbau (Dora)" at bounding box center [181, 281] width 255 height 11
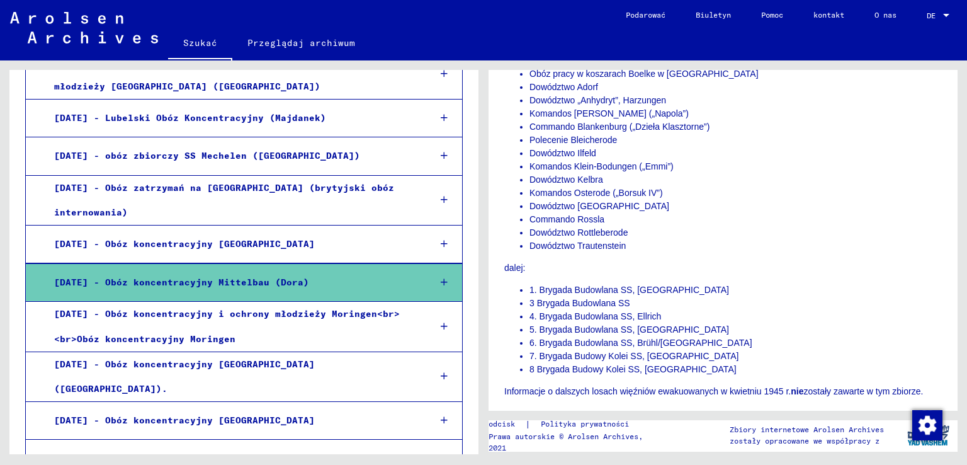
scroll to position [441, 0]
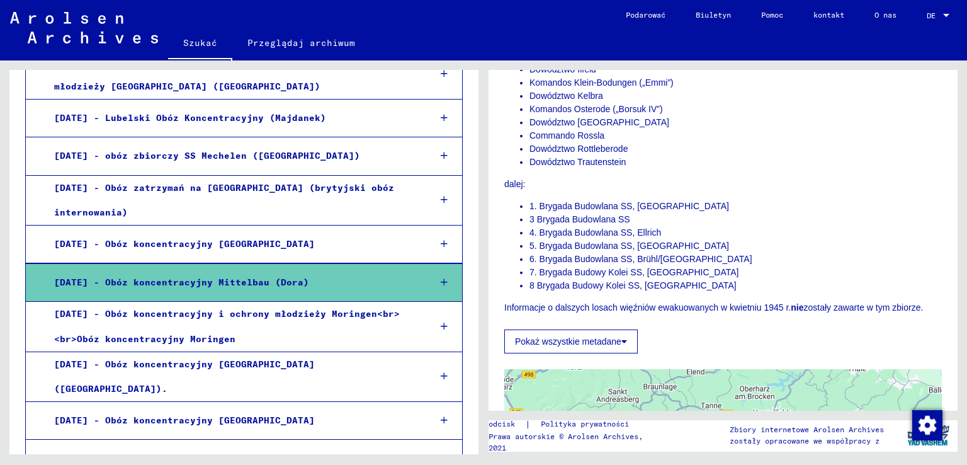
click at [623, 337] on icon at bounding box center [624, 341] width 6 height 9
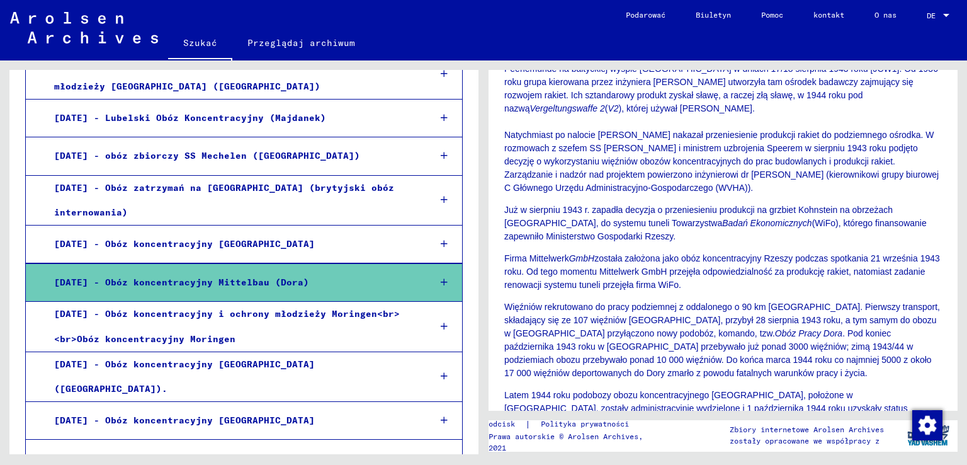
scroll to position [1070, 0]
